Goal: Navigation & Orientation: Find specific page/section

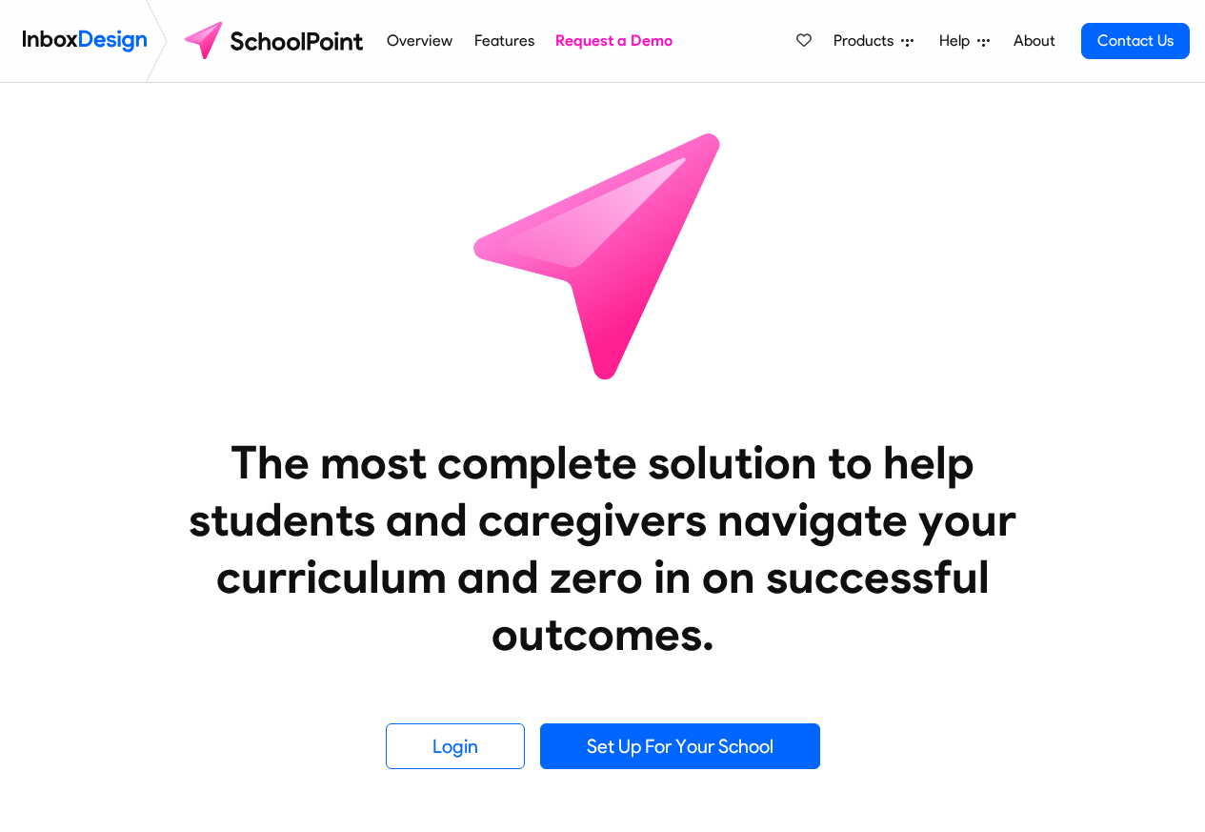
click at [513, 44] on link "Features" at bounding box center [504, 41] width 71 height 38
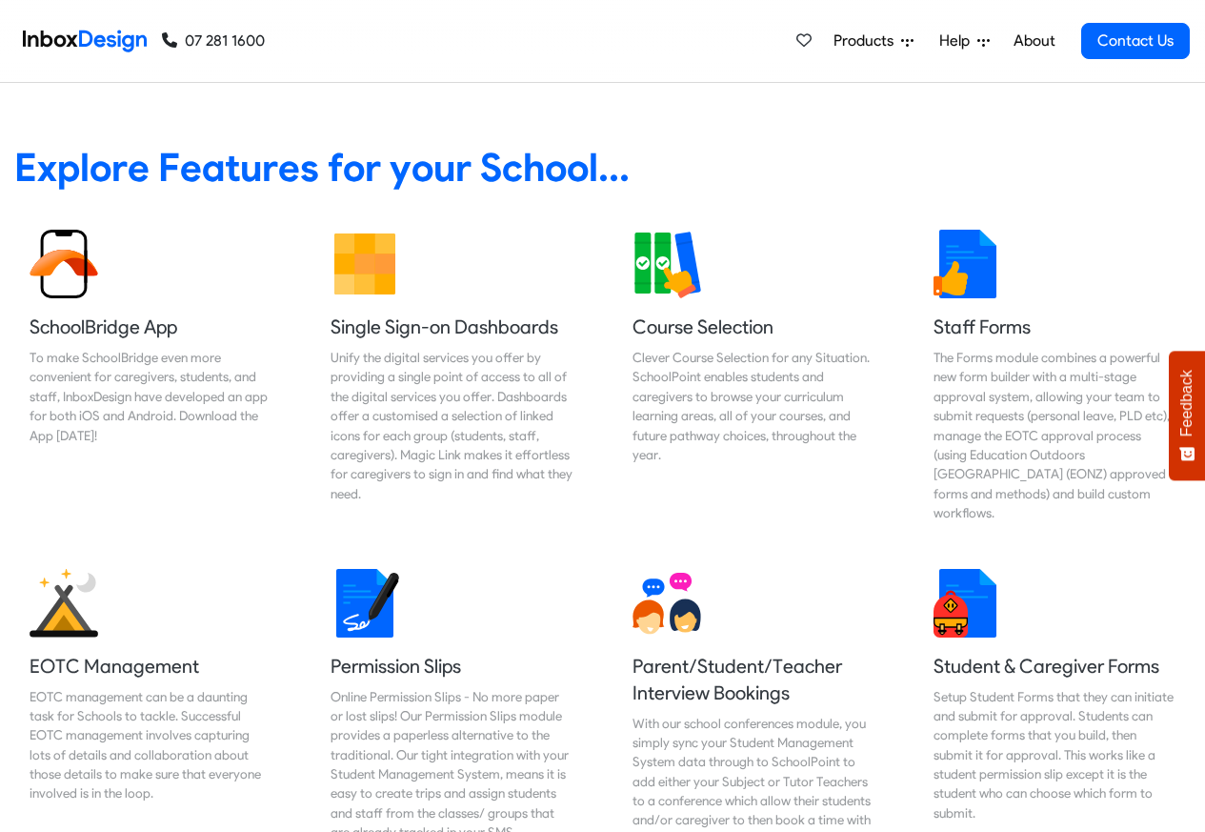
scroll to position [1835, 0]
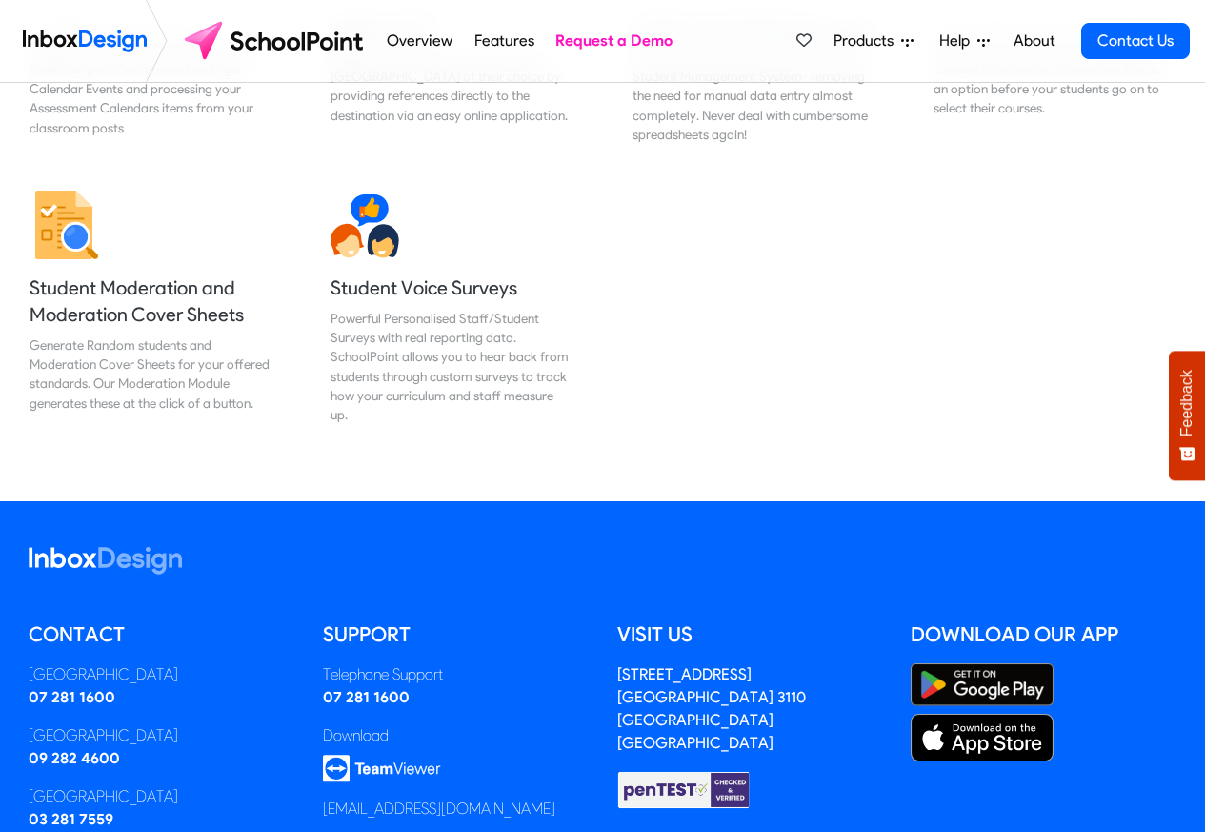
scroll to position [2401, 0]
